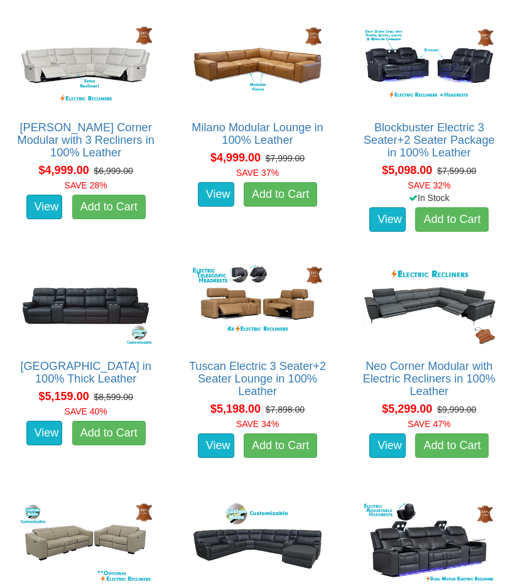
scroll to position [8514, 0]
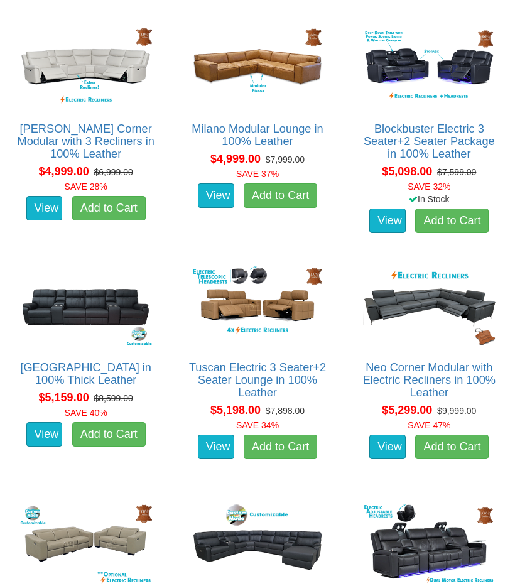
click at [363, 382] on link "Neo Corner Modular with Electric Recliners in 100% Leather" at bounding box center [429, 380] width 132 height 38
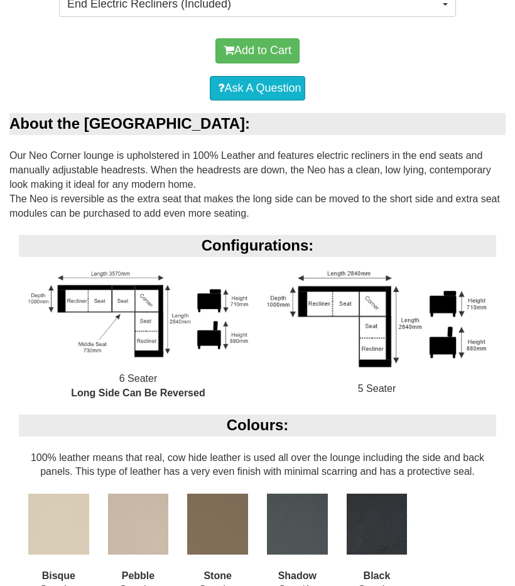
scroll to position [667, 0]
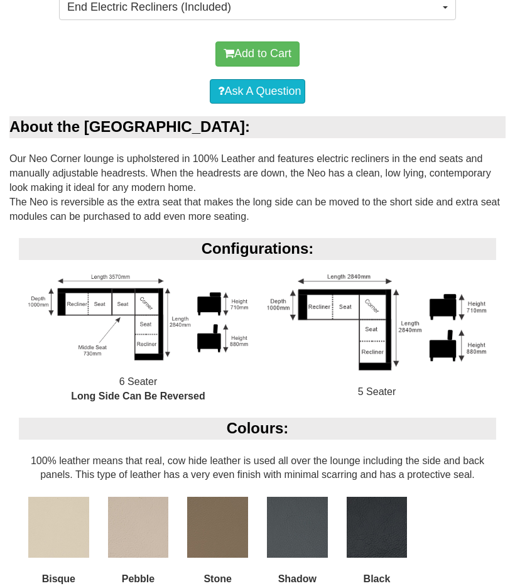
click at [289, 504] on img at bounding box center [297, 527] width 61 height 61
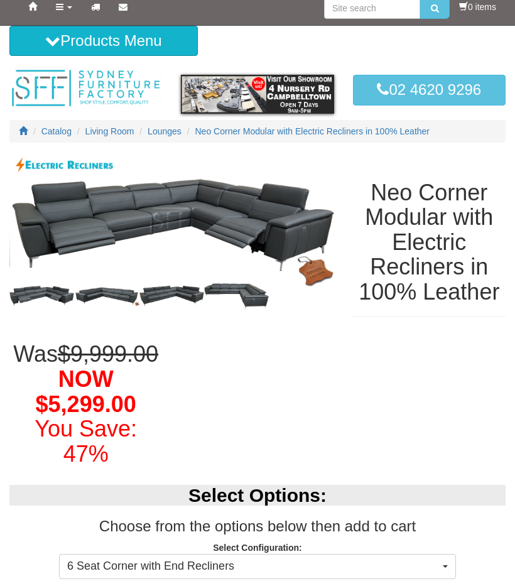
scroll to position [0, 0]
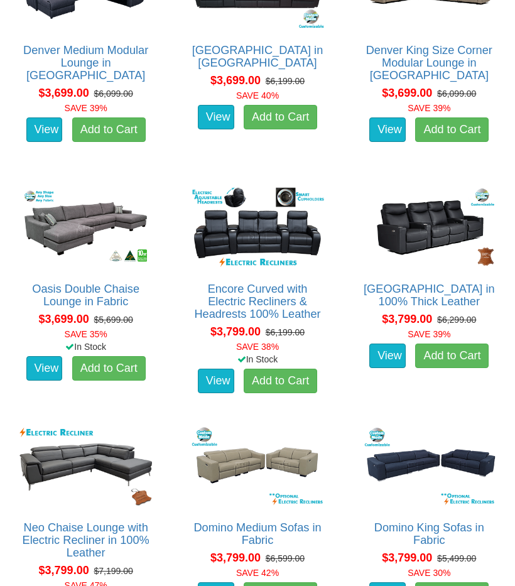
scroll to position [5968, 0]
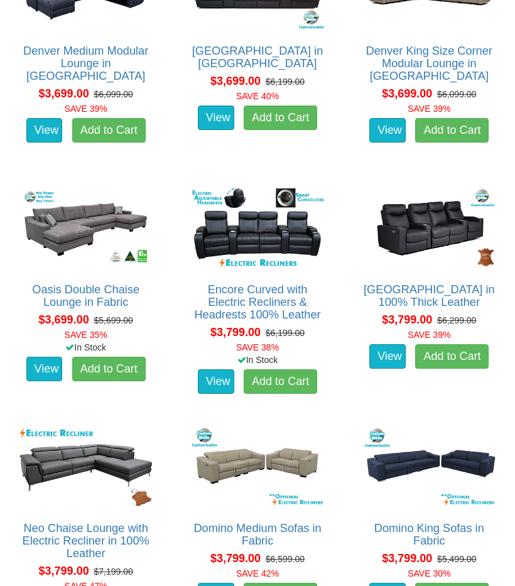
click at [155, 423] on img at bounding box center [85, 466] width 139 height 86
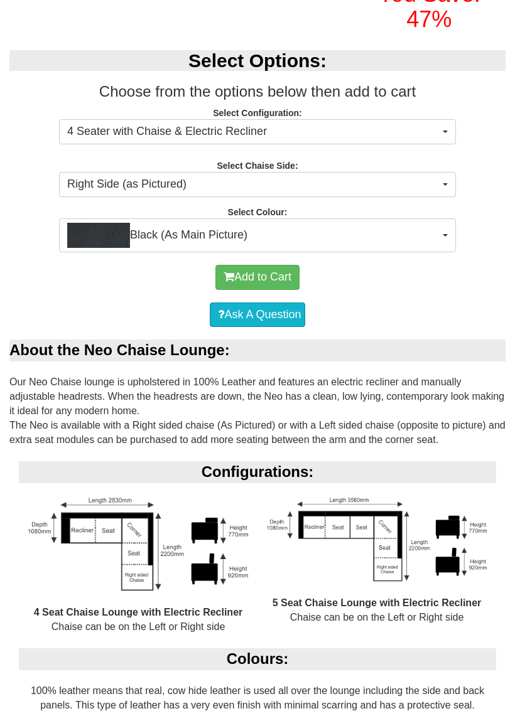
scroll to position [445, 0]
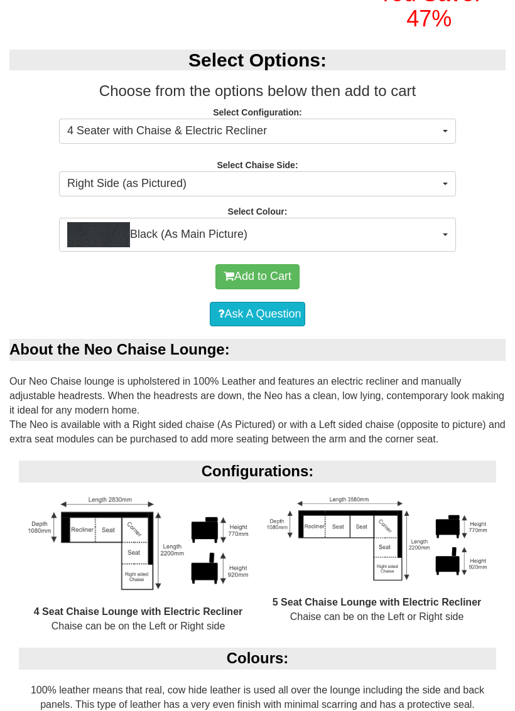
click at [450, 177] on button "Right Side (as Pictured)" at bounding box center [257, 183] width 397 height 25
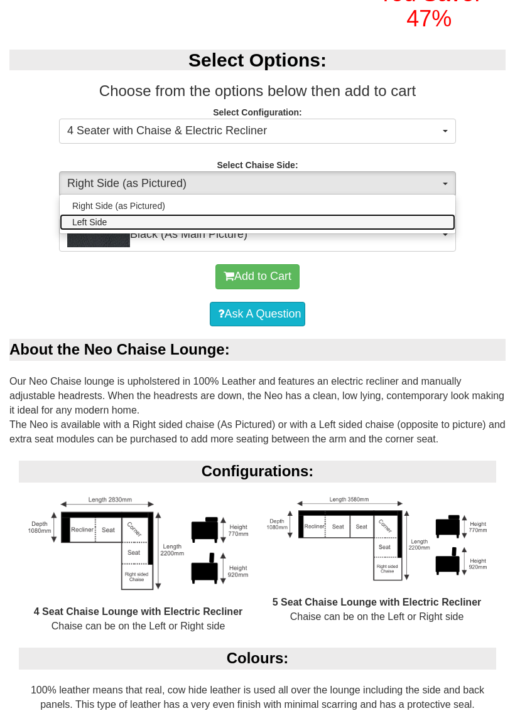
click at [418, 219] on link "Left Side" at bounding box center [258, 222] width 396 height 16
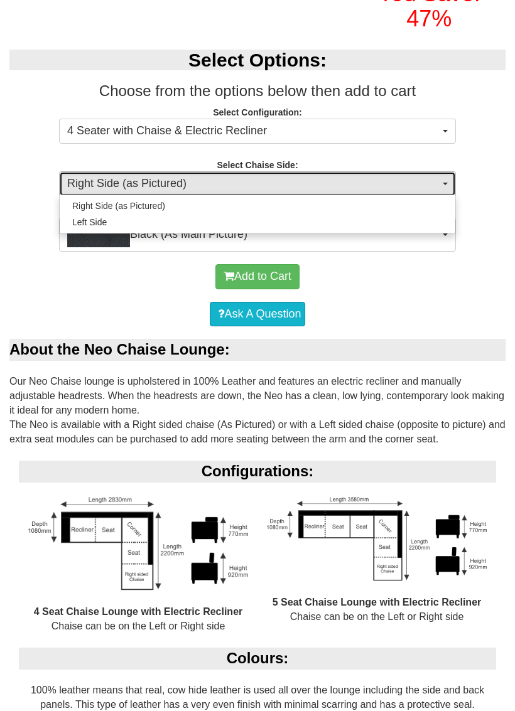
select select "264"
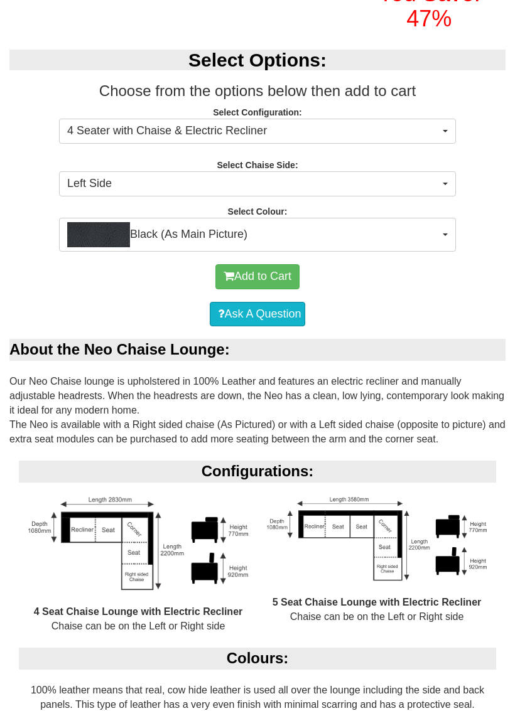
click at [451, 232] on button "Black (As Main Picture)" at bounding box center [257, 235] width 397 height 34
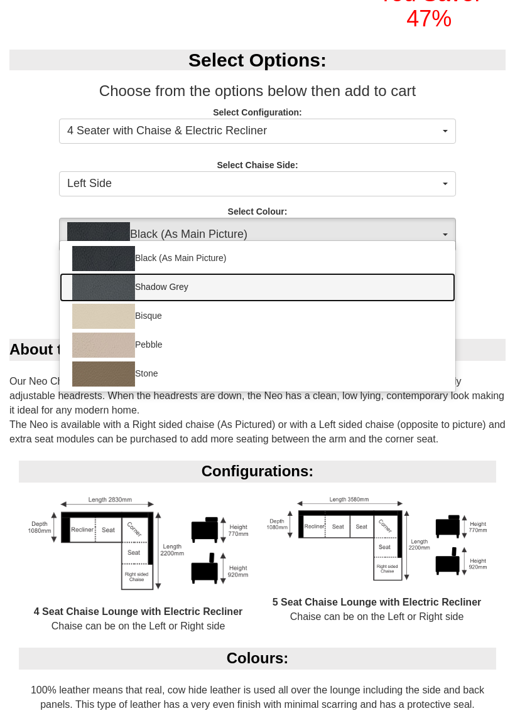
click at [162, 278] on link "Shadow Grey" at bounding box center [258, 287] width 396 height 29
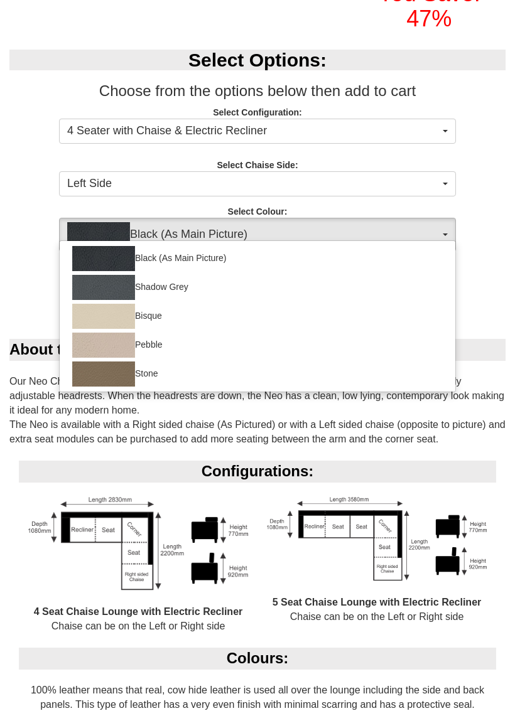
select select "1228"
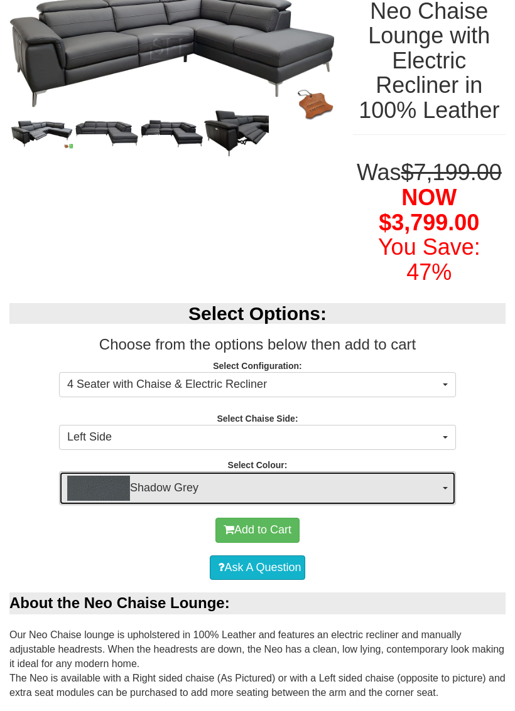
scroll to position [196, 0]
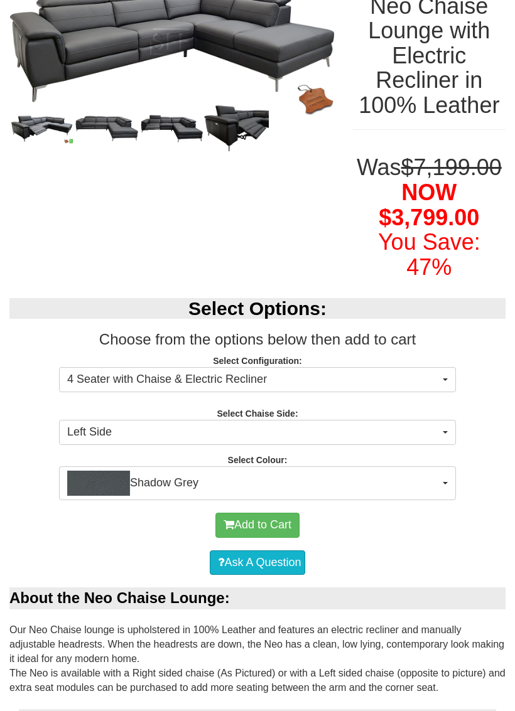
click at [450, 379] on button "4 Seater with Chaise & Electric Recliner" at bounding box center [257, 379] width 397 height 25
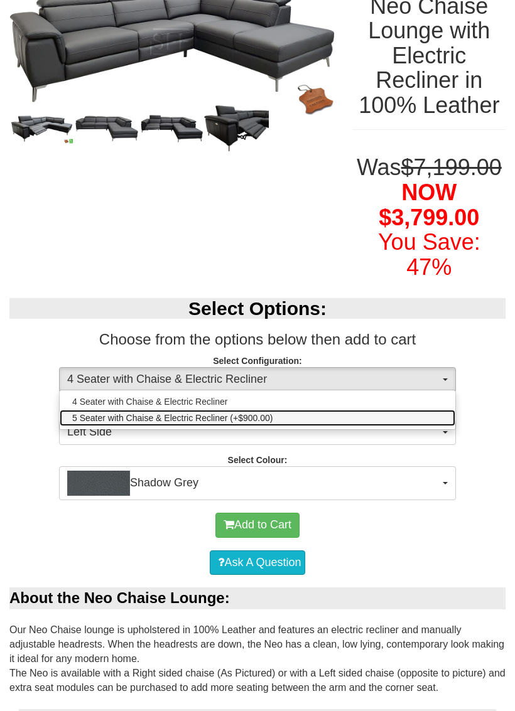
click at [431, 414] on link "5 Seater with Chaise & Electric Recliner (+$900.00)" at bounding box center [258, 418] width 396 height 16
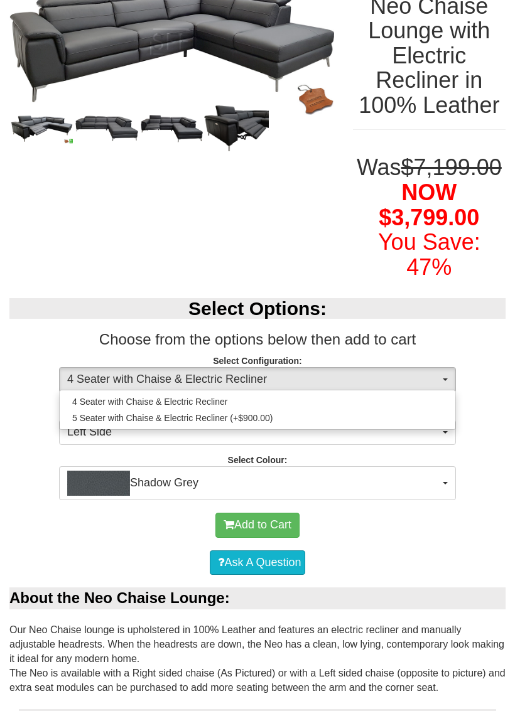
select select "1227"
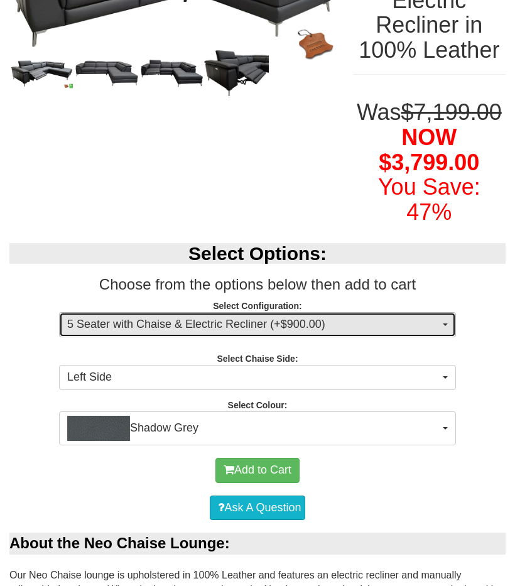
scroll to position [251, 0]
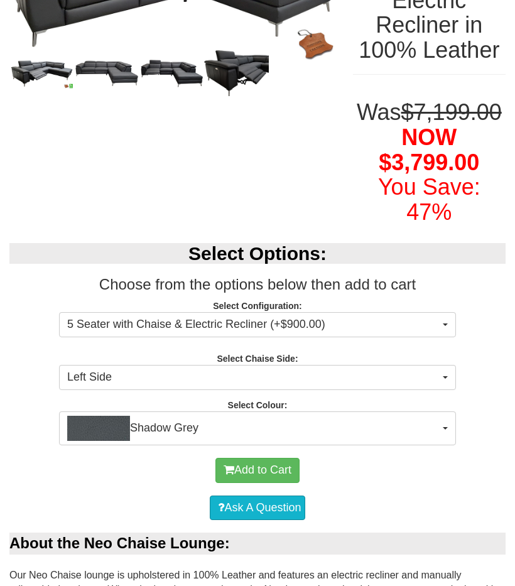
click at [450, 321] on button "5 Seater with Chaise & Electric Recliner (+$900.00)" at bounding box center [257, 324] width 397 height 25
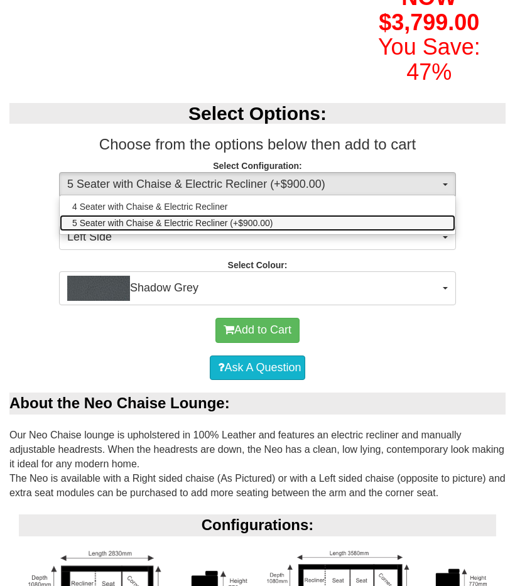
scroll to position [389, 0]
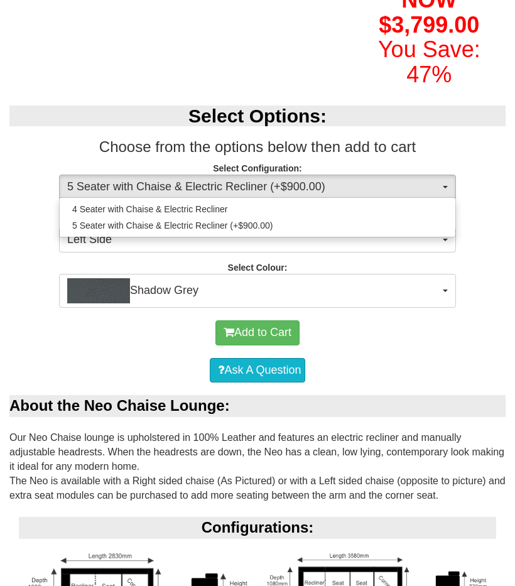
click at [442, 288] on div at bounding box center [257, 293] width 515 height 586
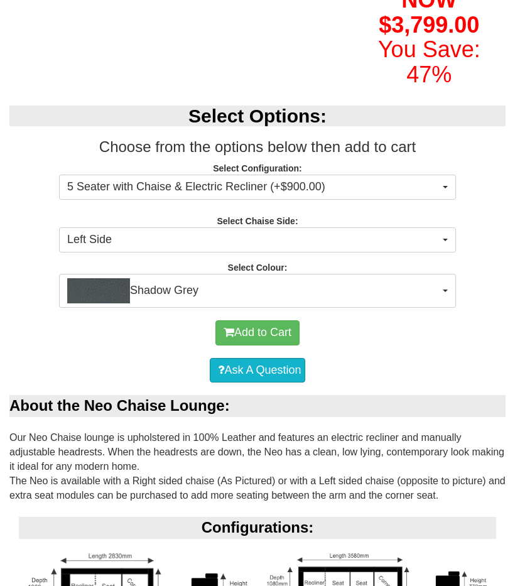
click at [446, 284] on button "Shadow Grey" at bounding box center [257, 291] width 397 height 34
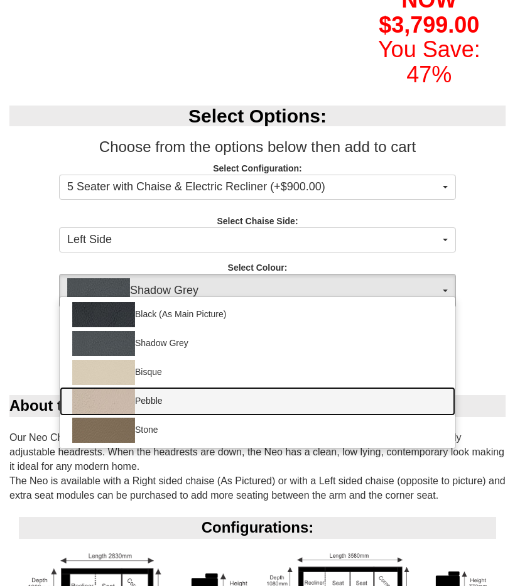
click at [289, 401] on link "Pebble" at bounding box center [258, 401] width 396 height 29
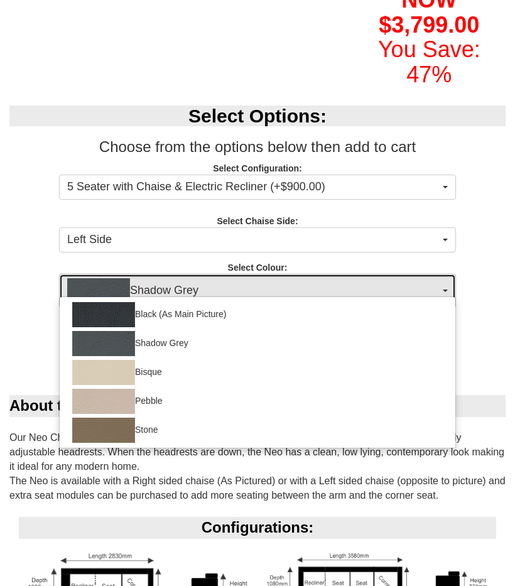
select select "557"
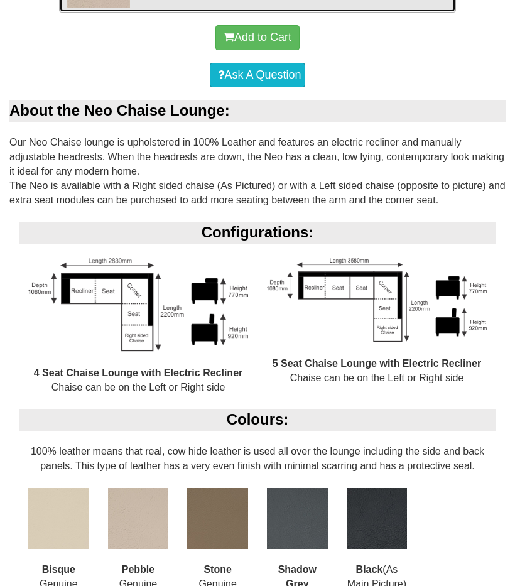
scroll to position [666, 0]
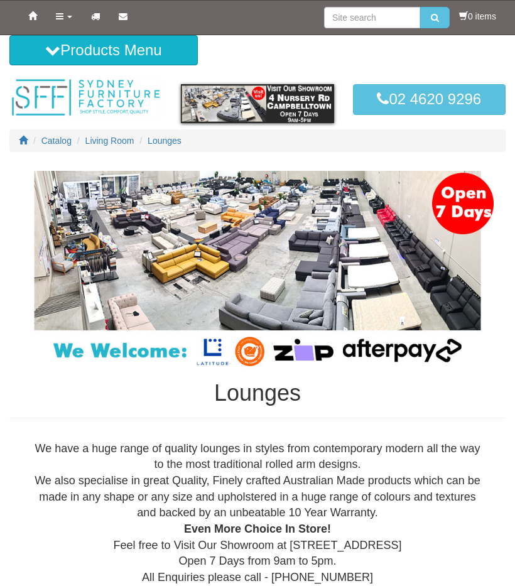
scroll to position [5968, 0]
